Goal: Navigation & Orientation: Find specific page/section

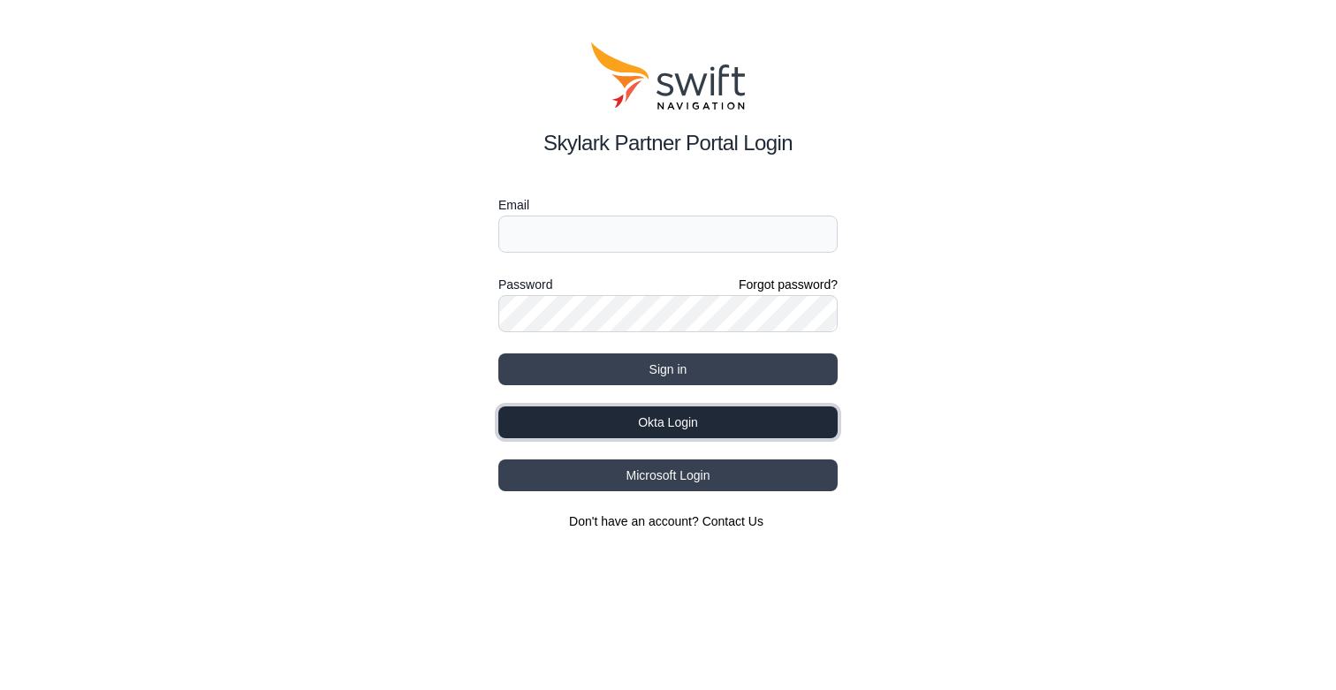
click at [673, 424] on button "Okta Login" at bounding box center [667, 423] width 339 height 32
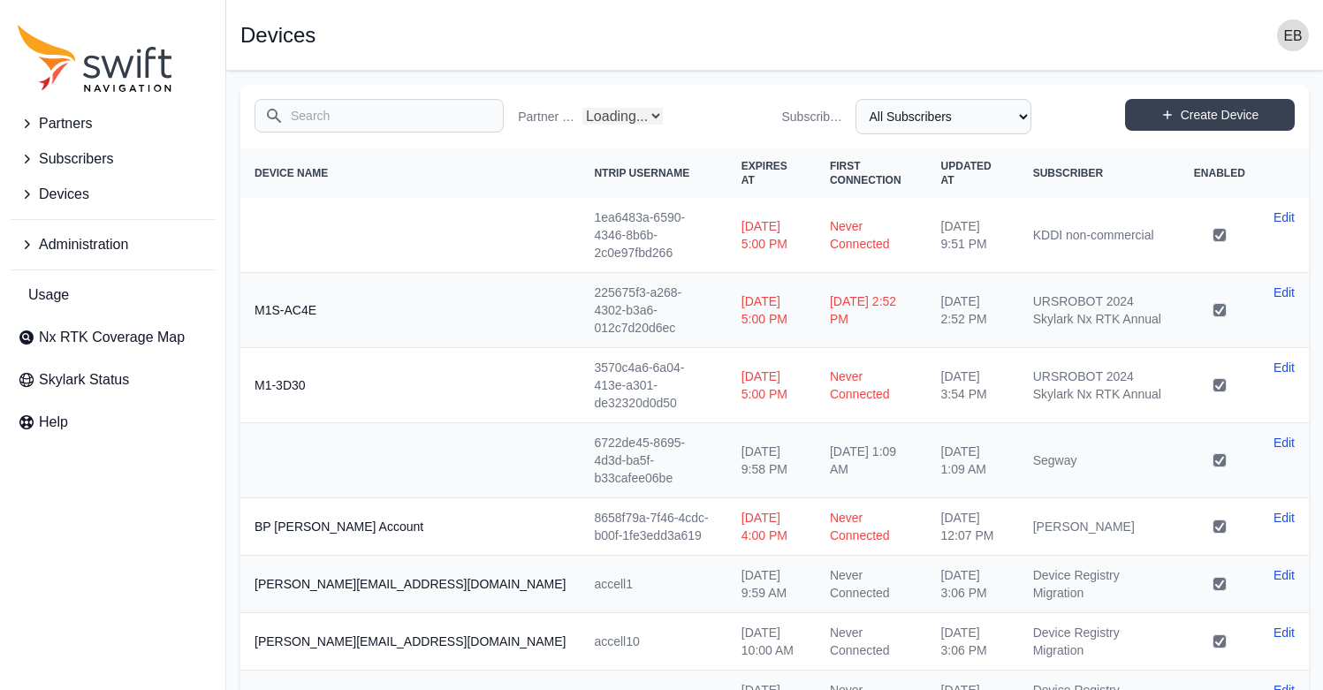
click at [29, 239] on icon "Sidenav" at bounding box center [27, 245] width 18 height 18
select select "Partner Name"
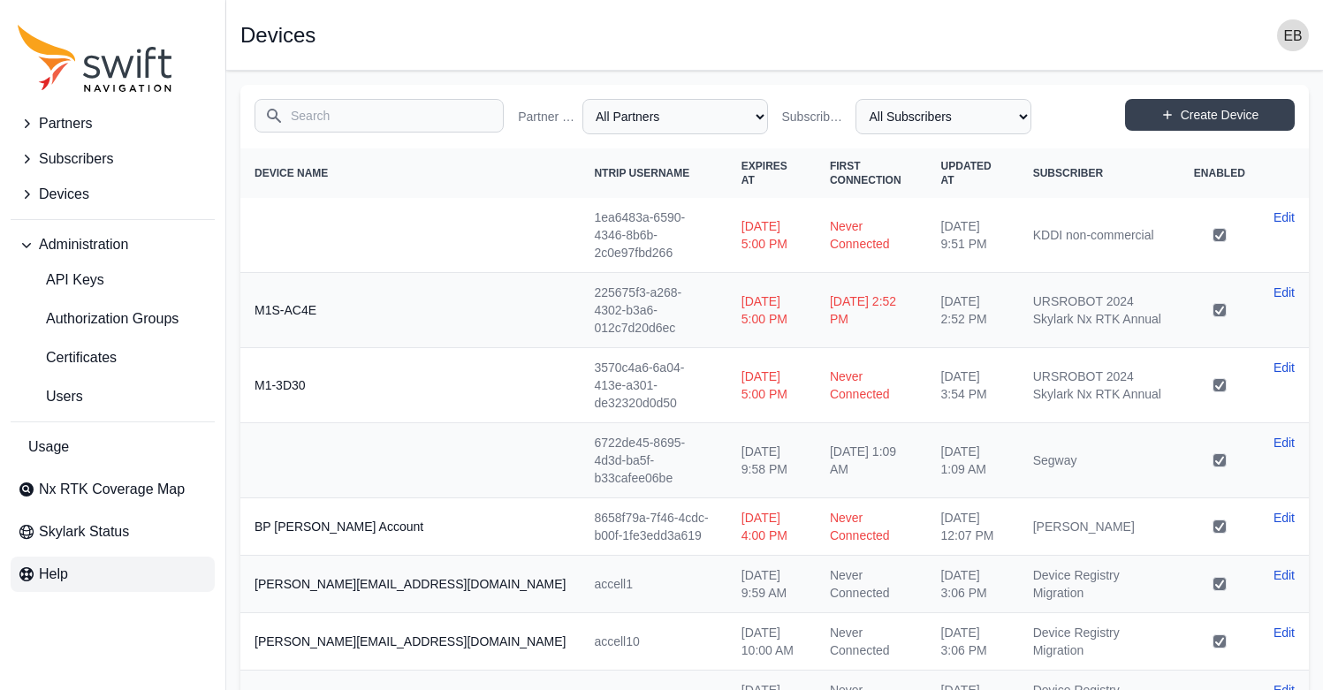
click at [63, 568] on span "Help" at bounding box center [53, 574] width 29 height 21
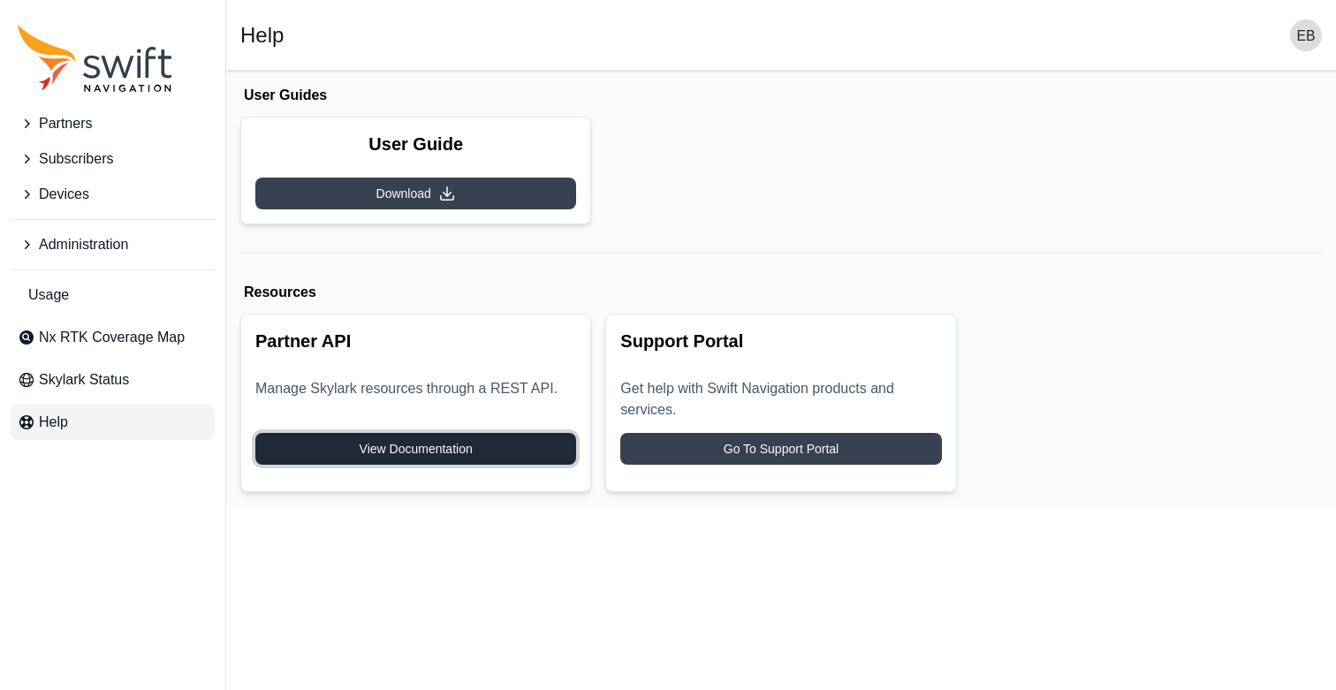
click at [355, 449] on link "View Documentation" at bounding box center [415, 449] width 321 height 32
